Goal: Information Seeking & Learning: Learn about a topic

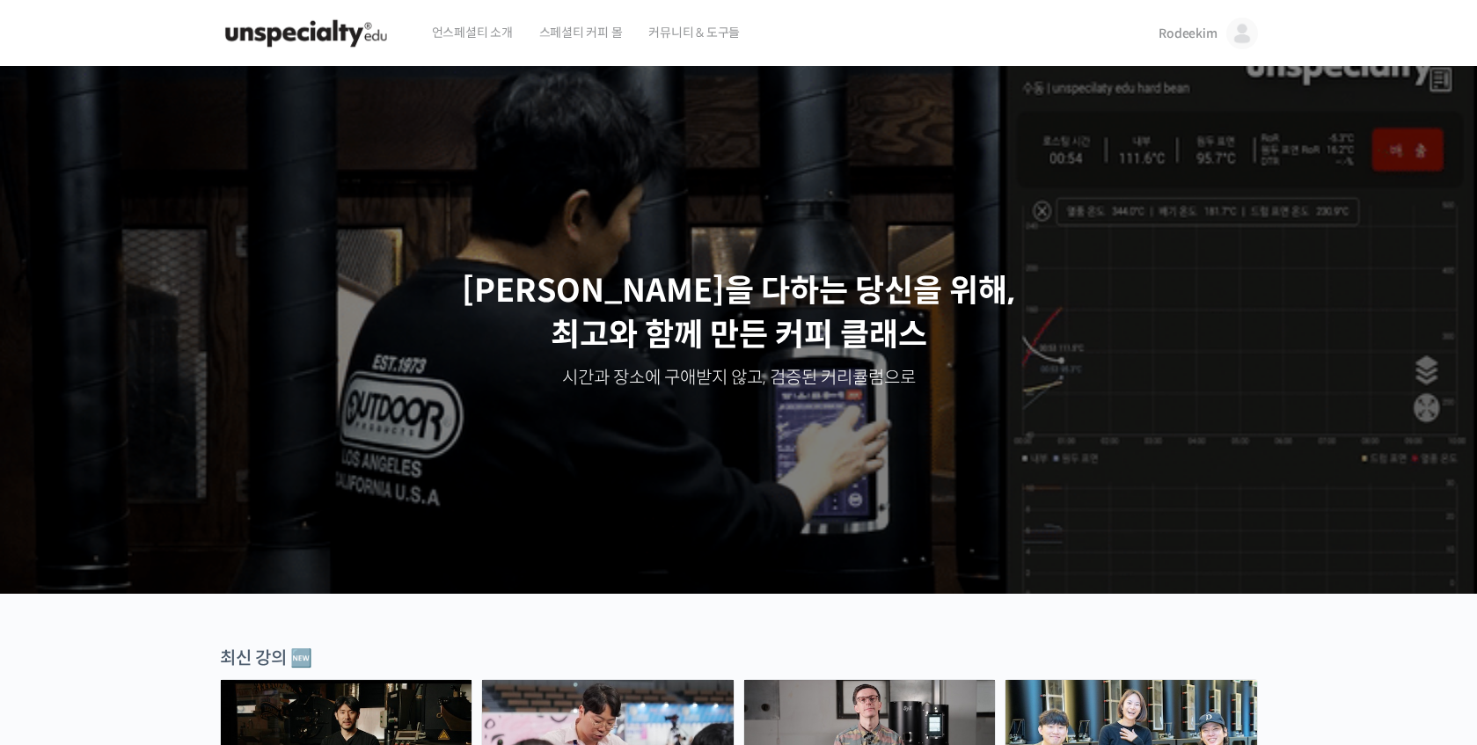
scroll to position [415, 0]
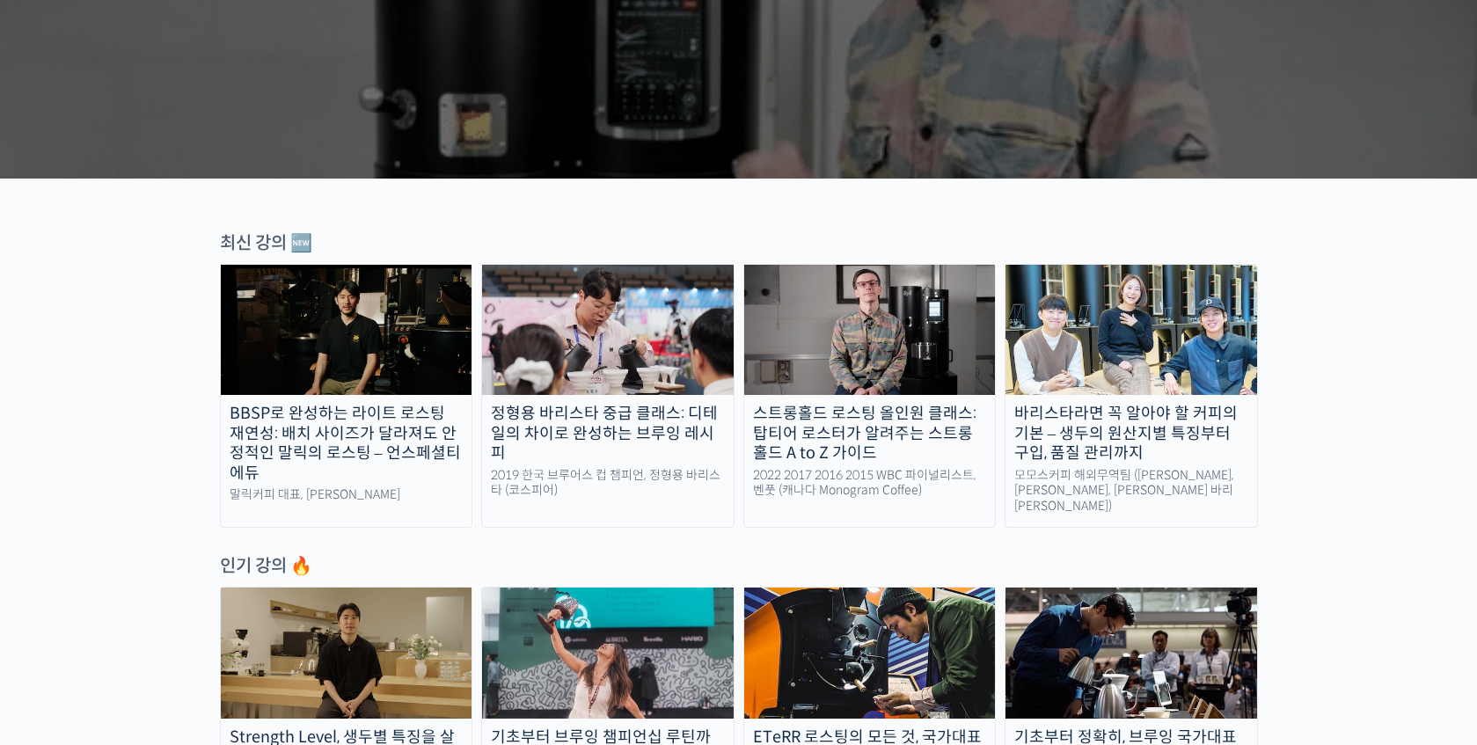
click at [366, 347] on img at bounding box center [347, 330] width 252 height 130
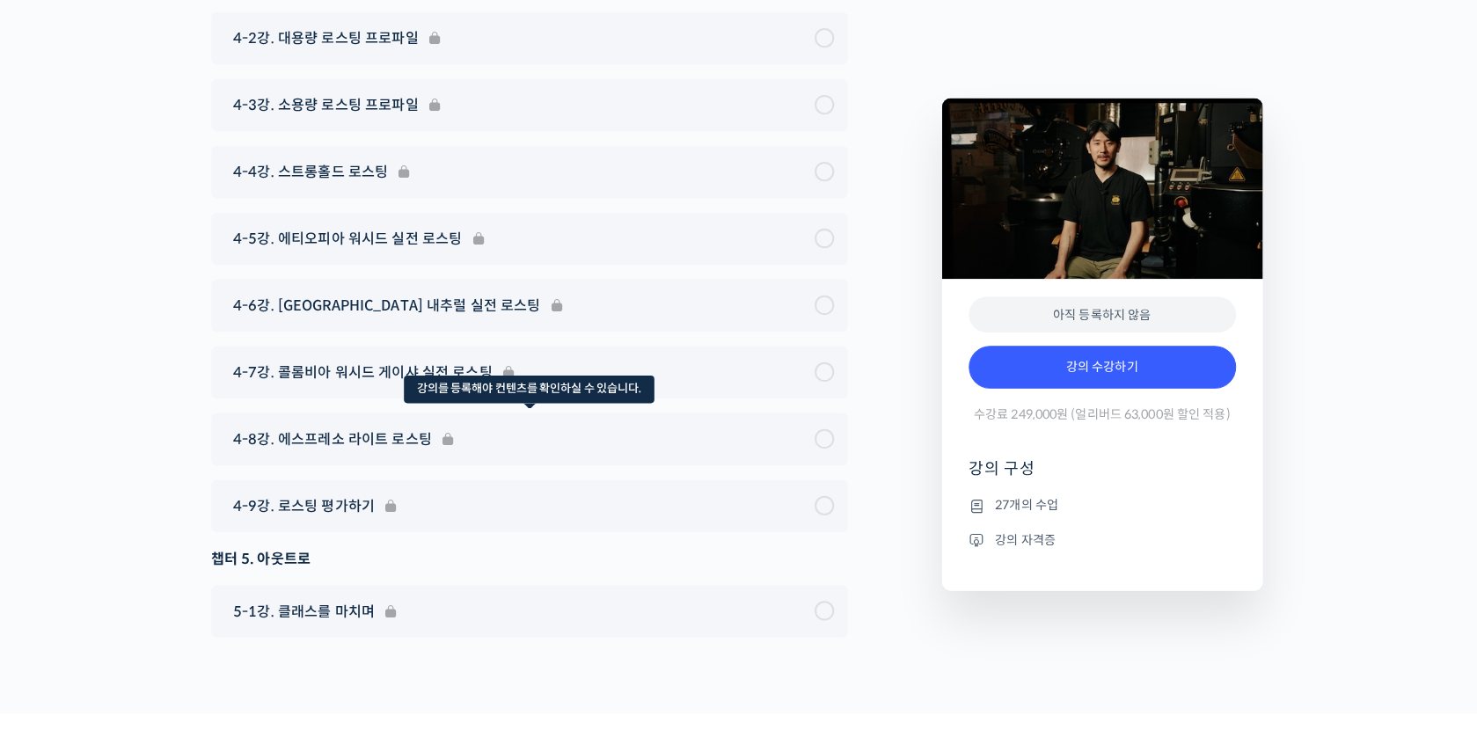
scroll to position [8146, 0]
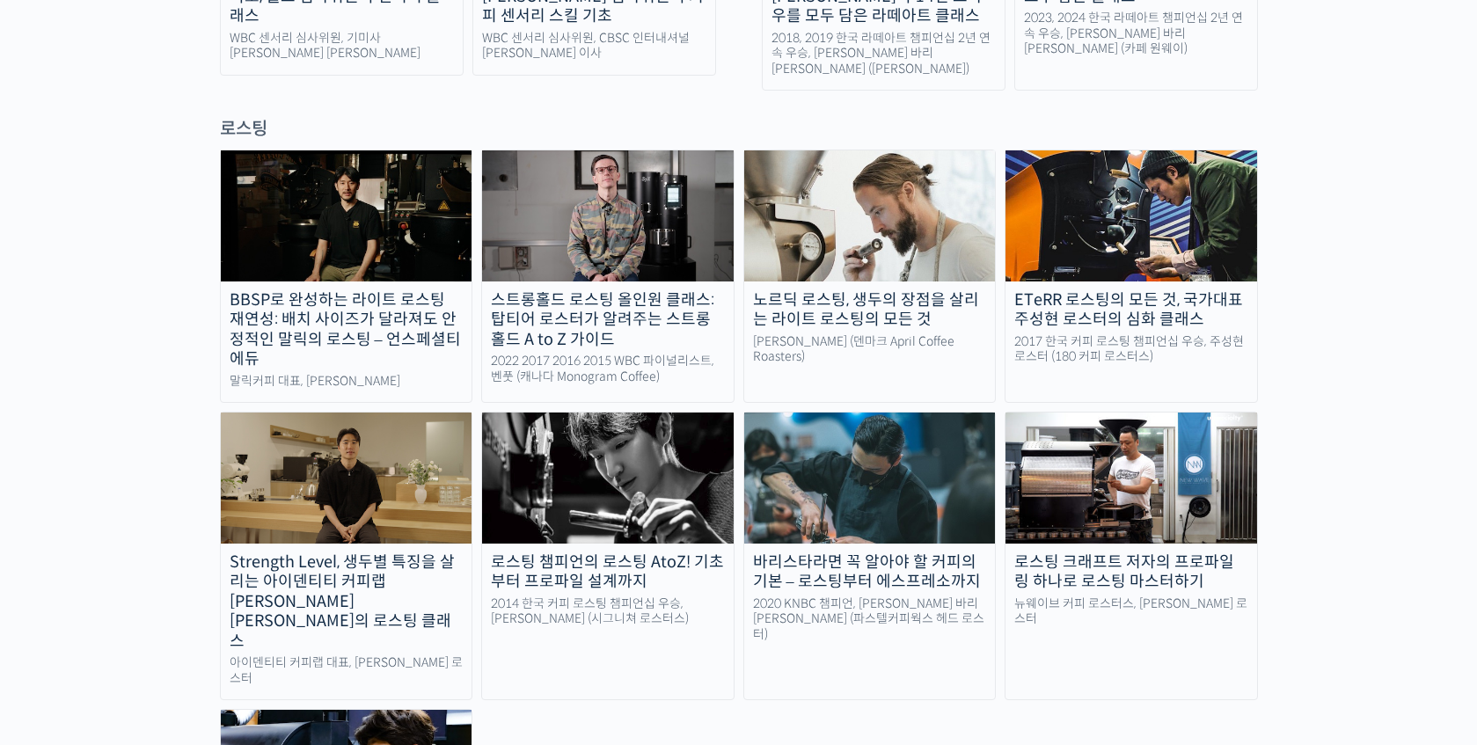
scroll to position [1540, 0]
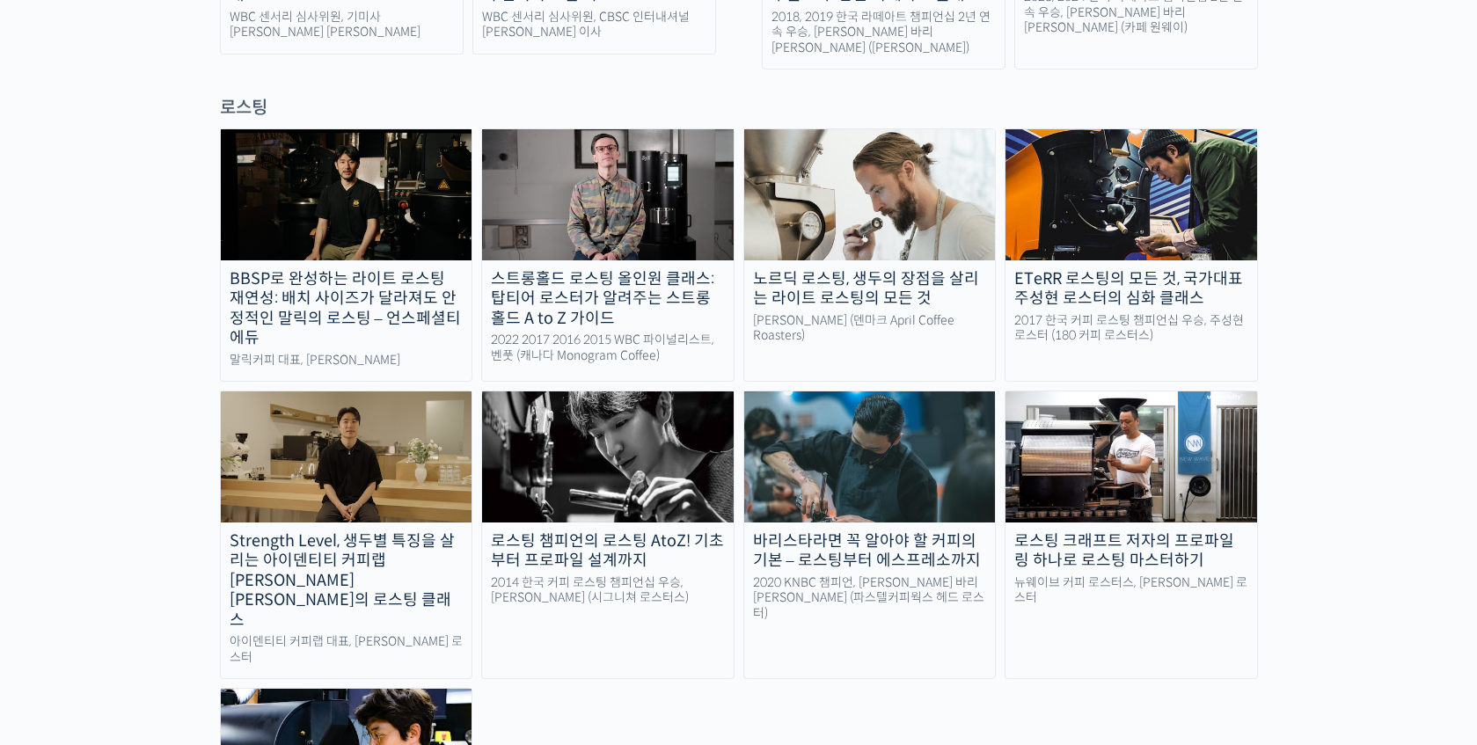
click at [1091, 392] on img at bounding box center [1132, 457] width 252 height 130
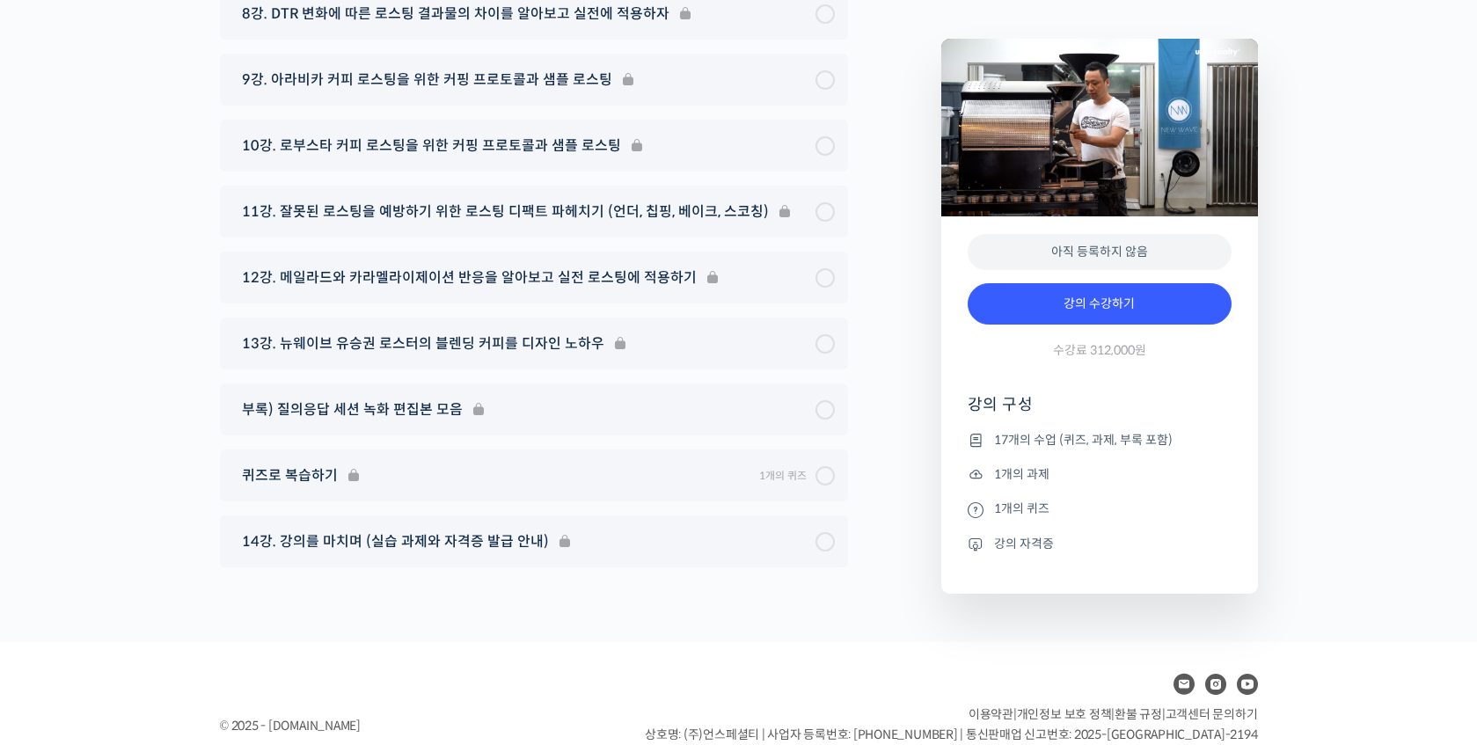
scroll to position [9744, 0]
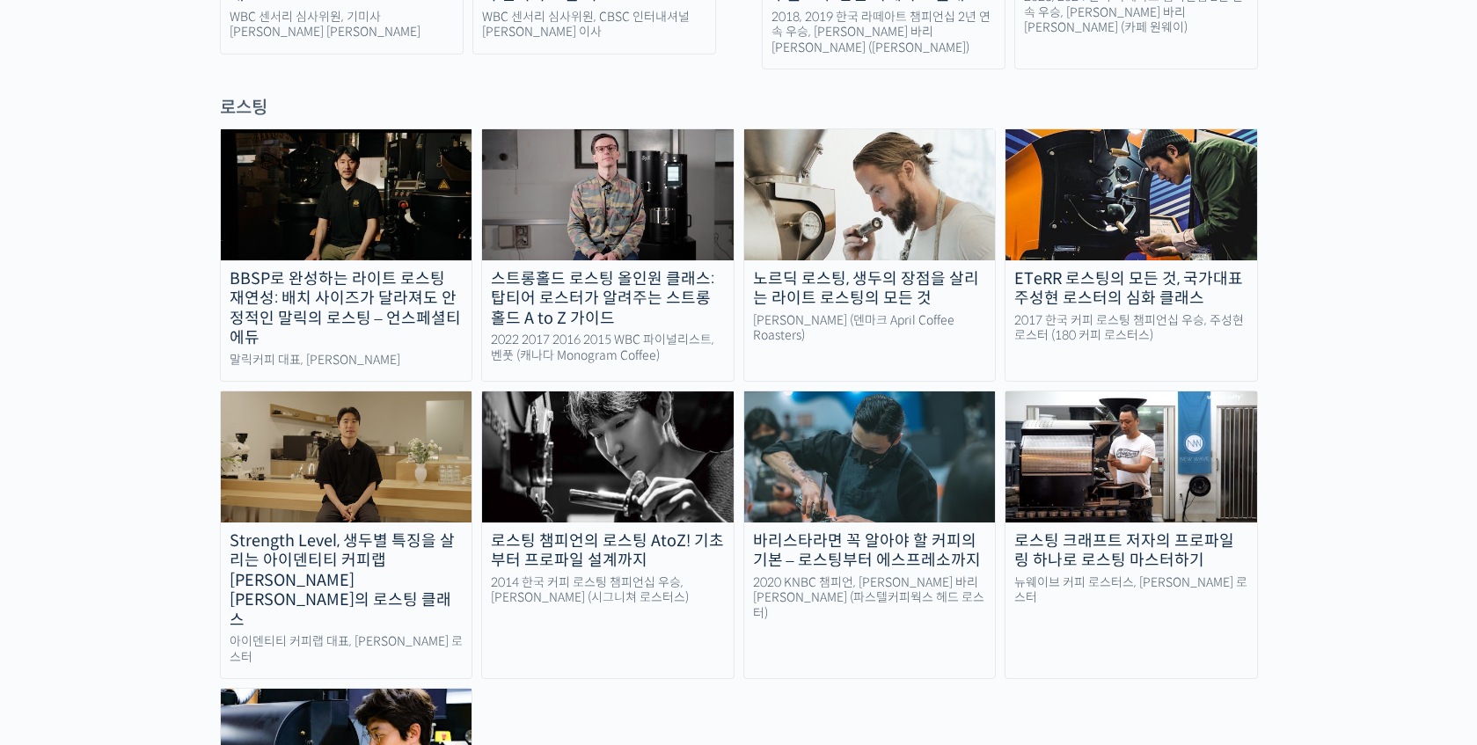
click at [566, 392] on img at bounding box center [608, 457] width 252 height 130
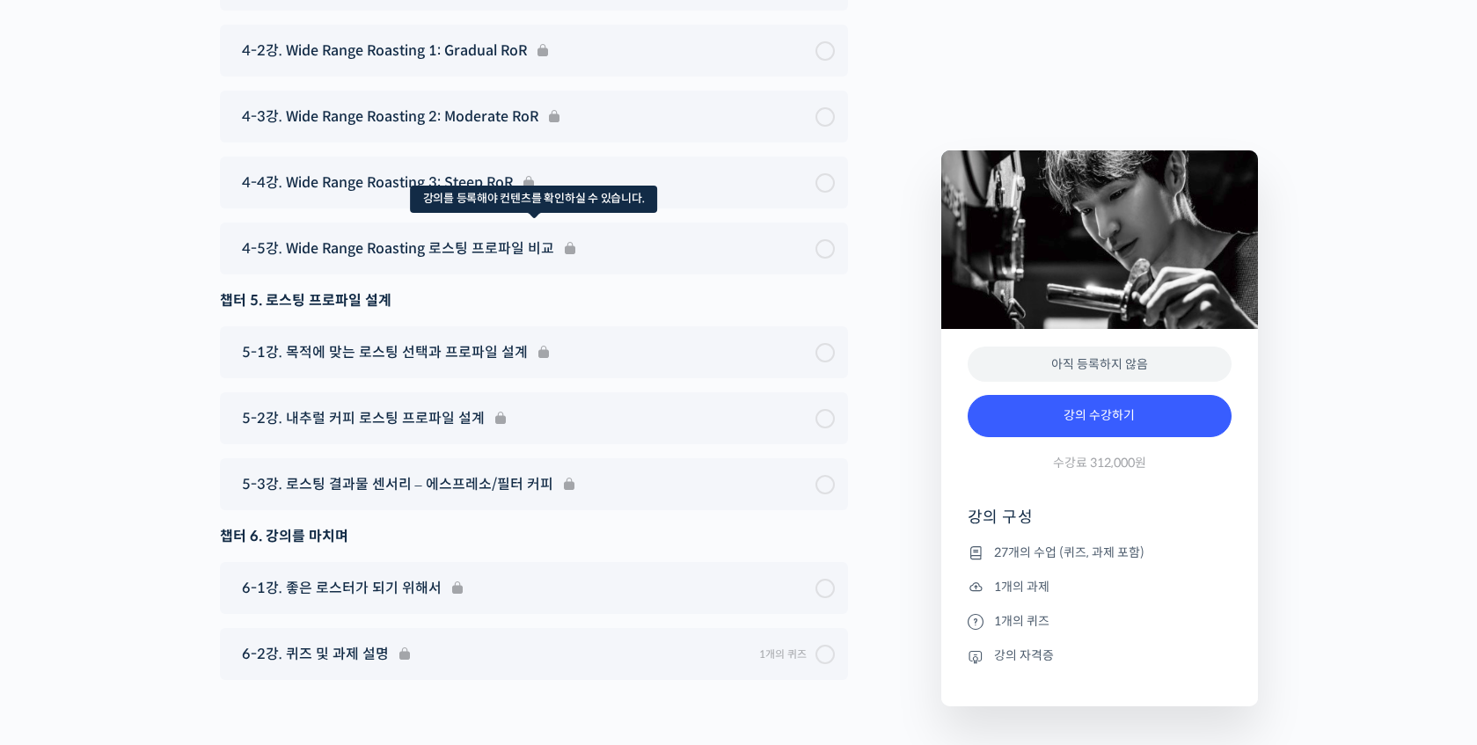
scroll to position [10058, 0]
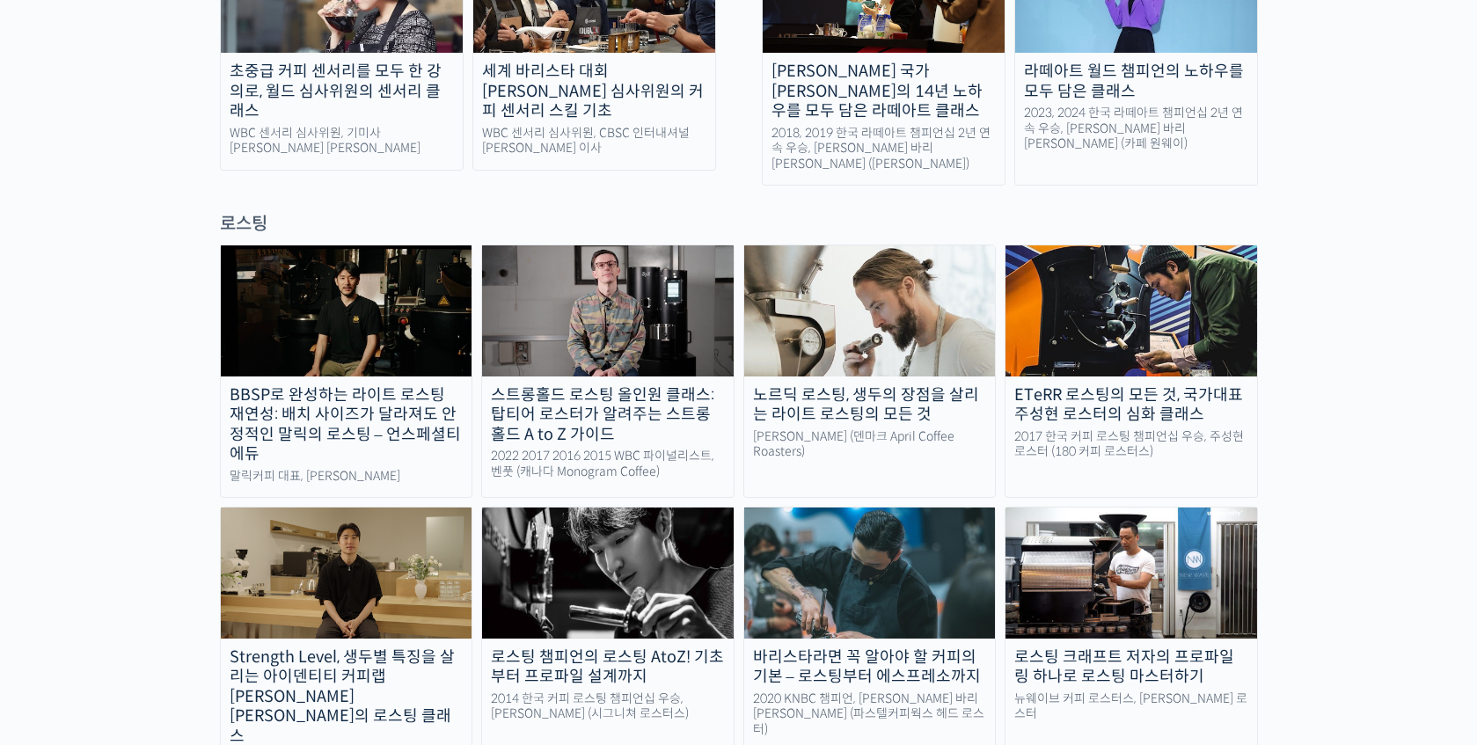
scroll to position [1463, 0]
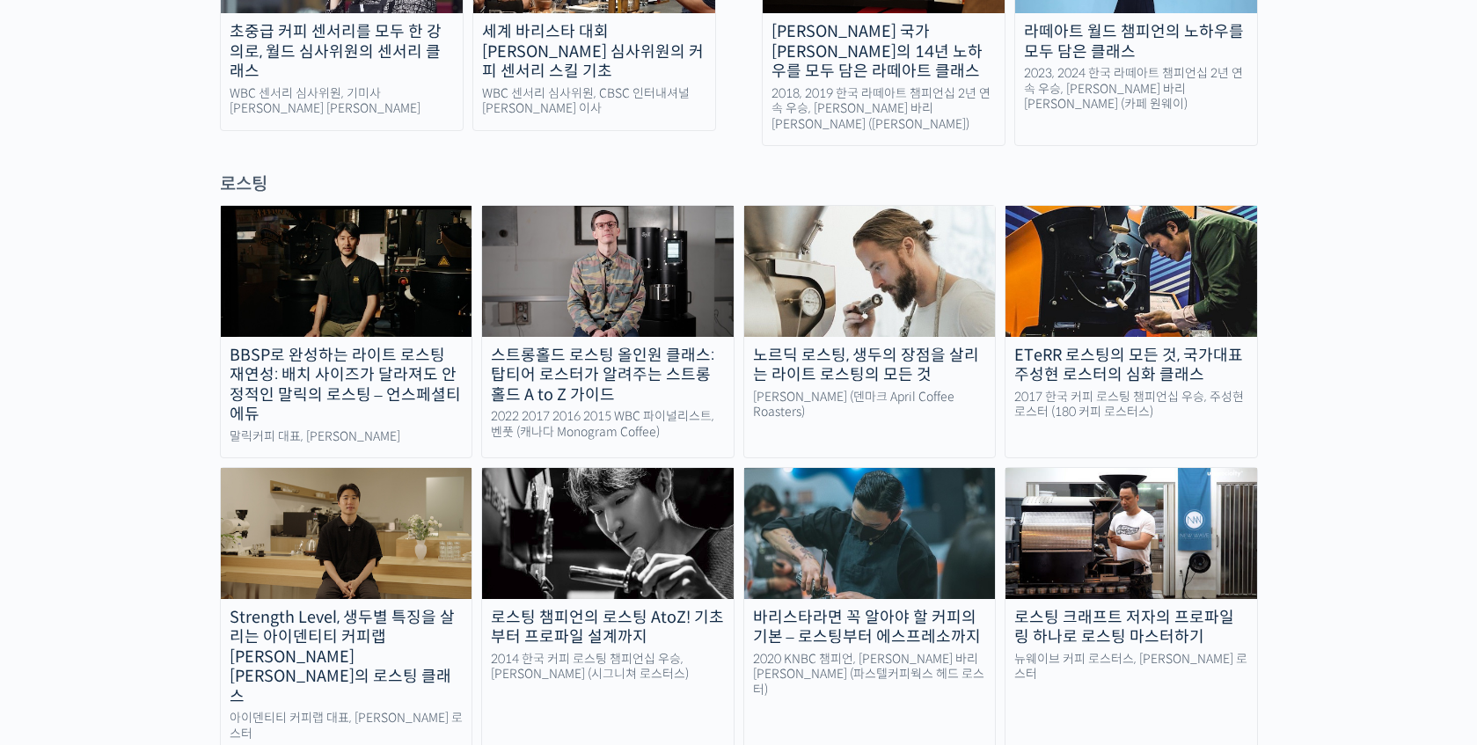
click at [646, 468] on img at bounding box center [608, 533] width 252 height 130
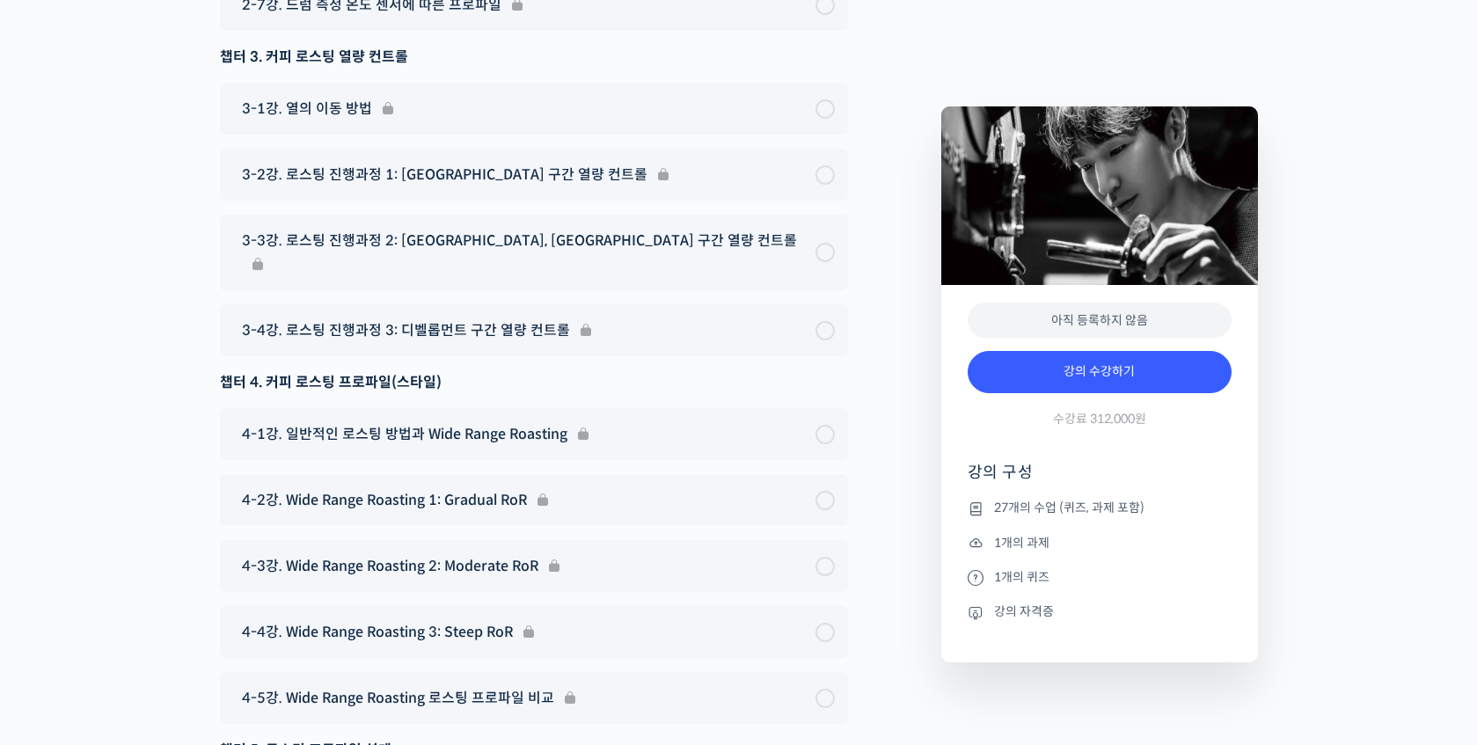
scroll to position [9470, 0]
